Goal: Task Accomplishment & Management: Manage account settings

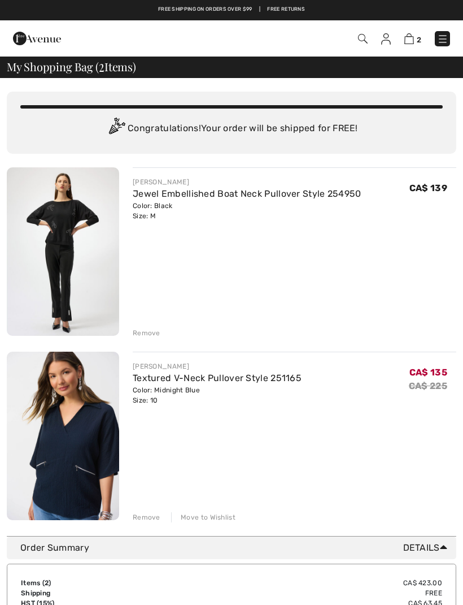
click at [410, 41] on img at bounding box center [410, 38] width 10 height 11
click at [391, 38] on img at bounding box center [386, 38] width 10 height 11
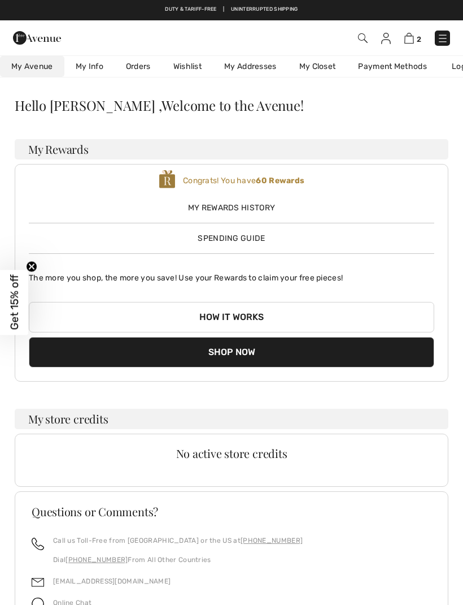
click at [185, 63] on link "Wishlist" at bounding box center [187, 66] width 51 height 21
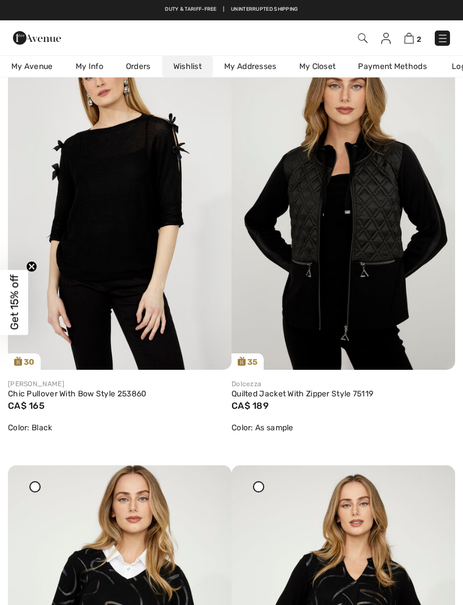
scroll to position [3467, 0]
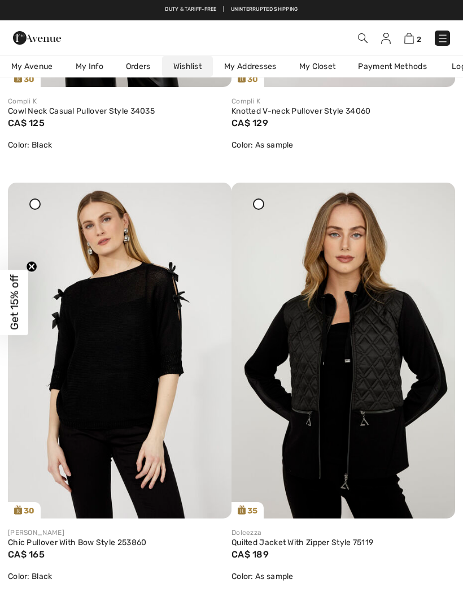
click at [414, 33] on img at bounding box center [410, 38] width 10 height 11
click at [414, 39] on img at bounding box center [410, 38] width 10 height 11
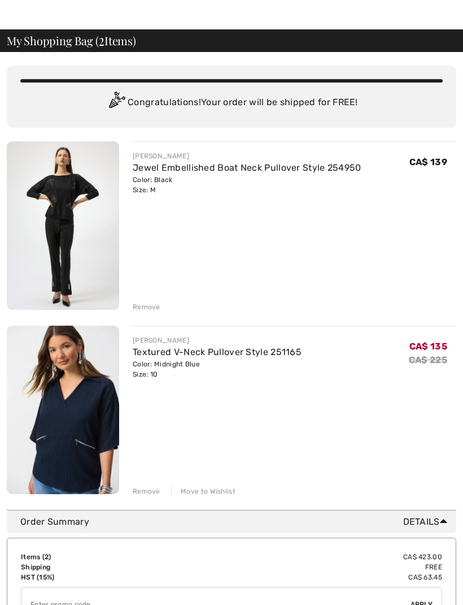
scroll to position [42, 0]
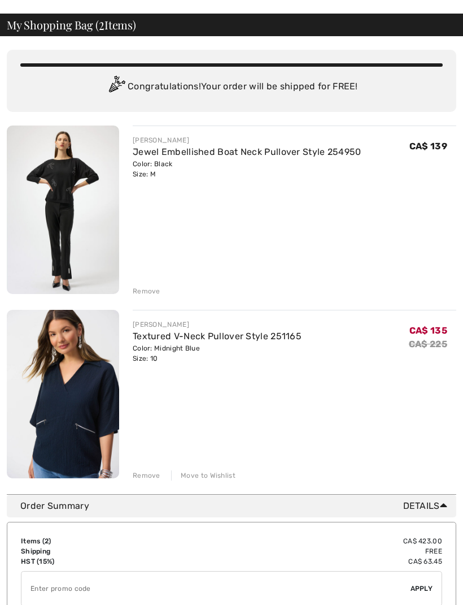
click at [210, 475] on div "Move to Wishlist" at bounding box center [203, 475] width 64 height 10
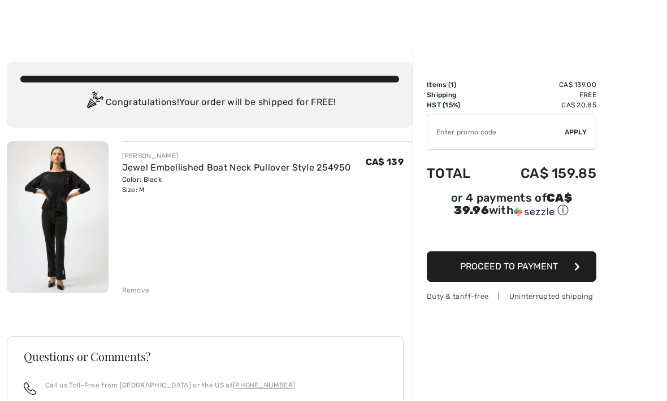
scroll to position [0, 0]
